Goal: Navigation & Orientation: Go to known website

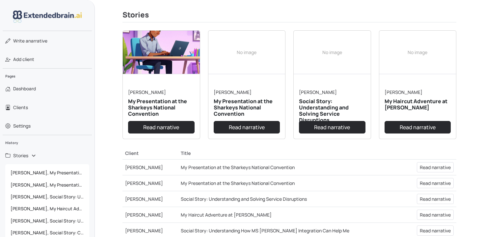
scroll to position [123, 0]
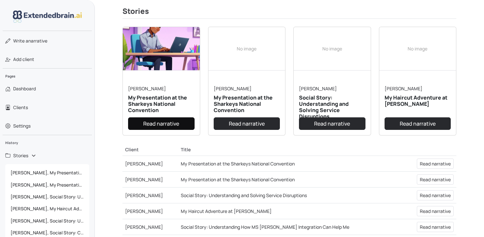
click at [163, 129] on link "Read narrative" at bounding box center [161, 123] width 67 height 13
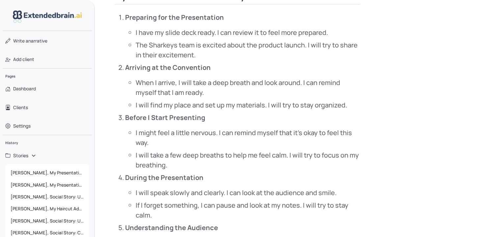
scroll to position [370, 0]
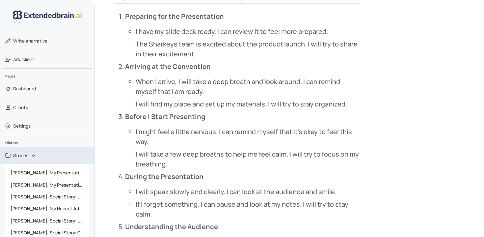
click at [32, 154] on link "Stories" at bounding box center [47, 155] width 95 height 17
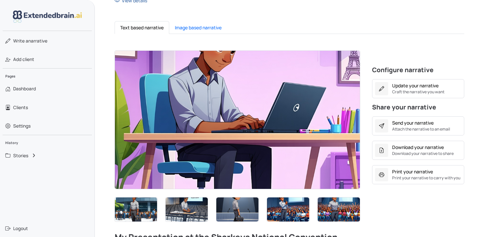
scroll to position [0, 0]
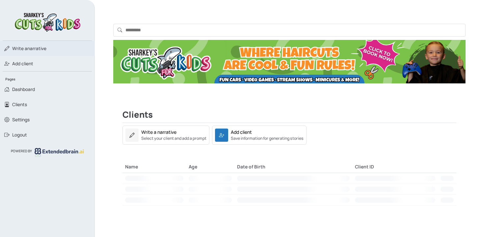
scroll to position [45, 0]
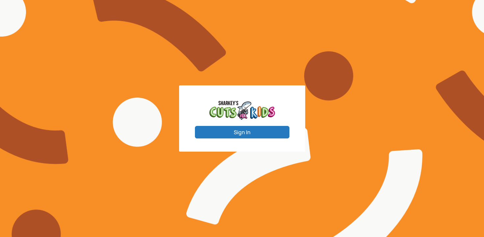
click at [228, 135] on button "Sign In" at bounding box center [242, 132] width 95 height 13
